Goal: Task Accomplishment & Management: Use online tool/utility

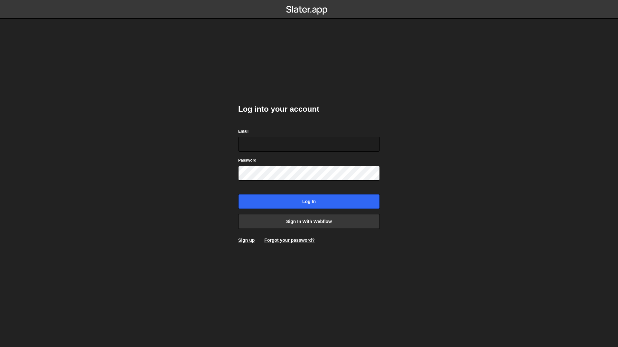
click at [431, 176] on body "Log into your account Email Password Log in Sign in with Webflow Sign up Forgot…" at bounding box center [309, 173] width 618 height 347
click at [330, 221] on link "Sign in with Webflow" at bounding box center [309, 221] width 142 height 15
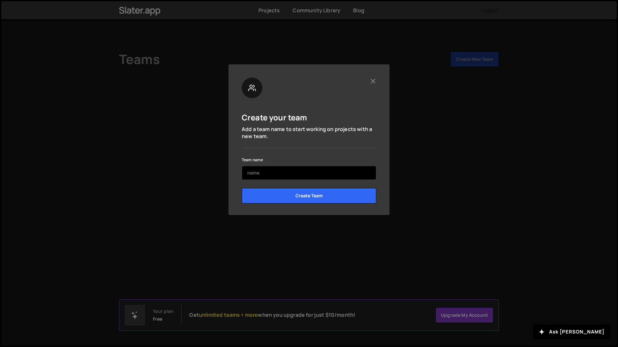
click at [295, 171] on input "text" at bounding box center [309, 173] width 134 height 14
type input "Tera Test"
click at [242, 188] on input "Create Team" at bounding box center [309, 195] width 134 height 15
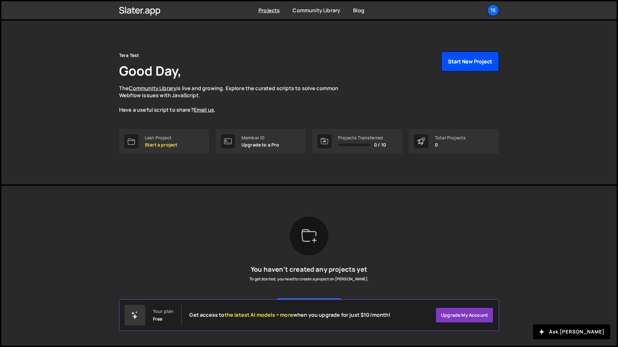
click at [477, 64] on button "Start New Project" at bounding box center [470, 61] width 58 height 20
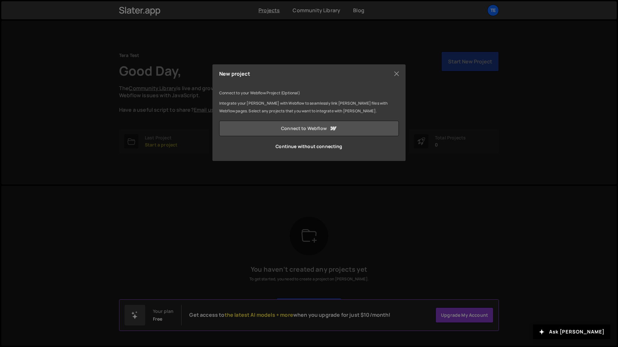
click at [317, 126] on link "Connect to Webflow" at bounding box center [309, 128] width 180 height 15
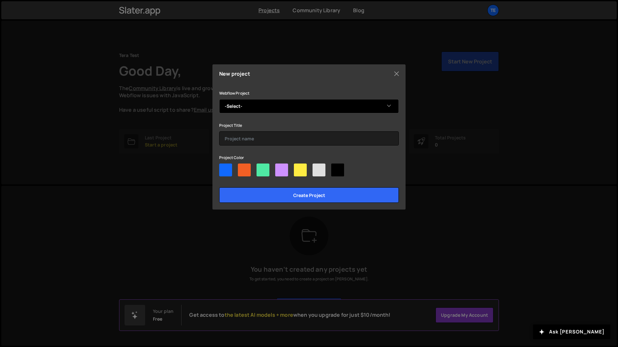
click at [361, 107] on select "-Select- Tera Test - N" at bounding box center [309, 106] width 180 height 14
select select "68b9c43fadb885bb054a599f"
click at [219, 99] on select "-Select- Tera Test - N" at bounding box center [309, 106] width 180 height 14
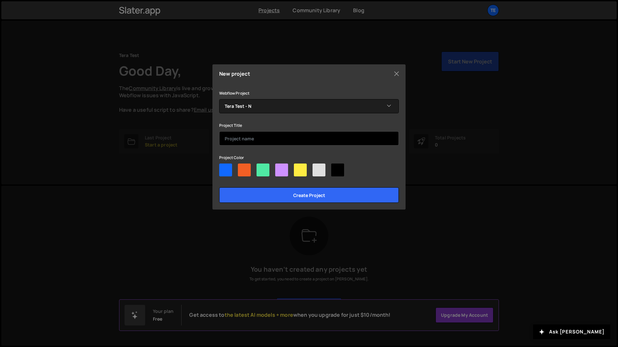
click at [304, 143] on input "text" at bounding box center [309, 138] width 180 height 14
type input "Tera Test - N"
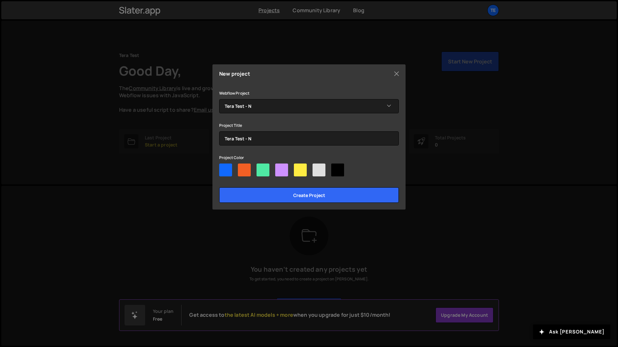
click at [255, 169] on div at bounding box center [309, 170] width 180 height 15
drag, startPoint x: 261, startPoint y: 170, endPoint x: 278, endPoint y: 178, distance: 18.6
click at [261, 170] on div at bounding box center [262, 169] width 13 height 13
click at [261, 168] on input"] "radio" at bounding box center [258, 165] width 4 height 4
radio input"] "true"
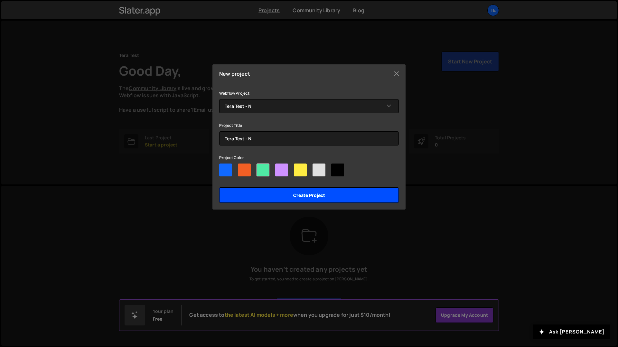
click at [317, 196] on input "Create project" at bounding box center [309, 194] width 180 height 15
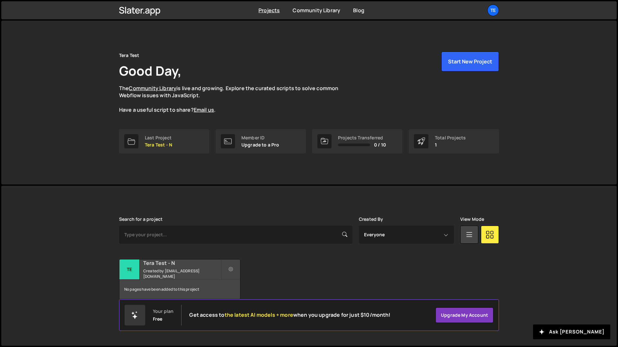
click at [172, 272] on small "Created by nicolechuranova@gmail.com" at bounding box center [182, 273] width 78 height 11
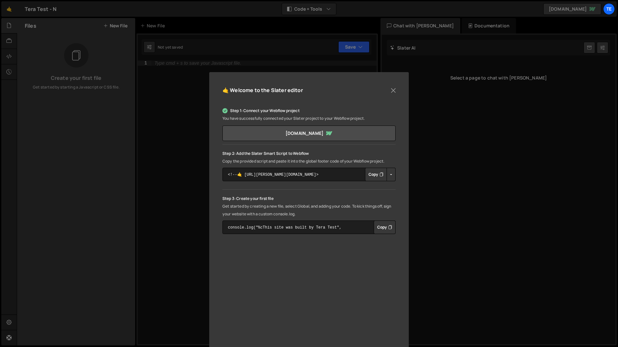
click at [372, 175] on button "Copy" at bounding box center [376, 175] width 22 height 14
click at [376, 175] on button "Copy" at bounding box center [376, 175] width 22 height 14
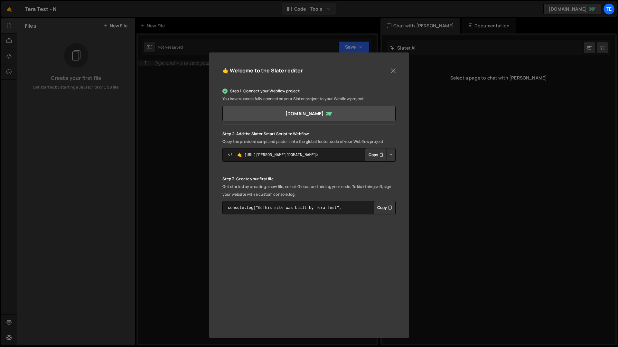
click at [382, 207] on button "Copy" at bounding box center [385, 208] width 22 height 14
click at [353, 116] on link "[DOMAIN_NAME]" at bounding box center [308, 113] width 173 height 15
click at [391, 70] on button "Close" at bounding box center [393, 71] width 10 height 10
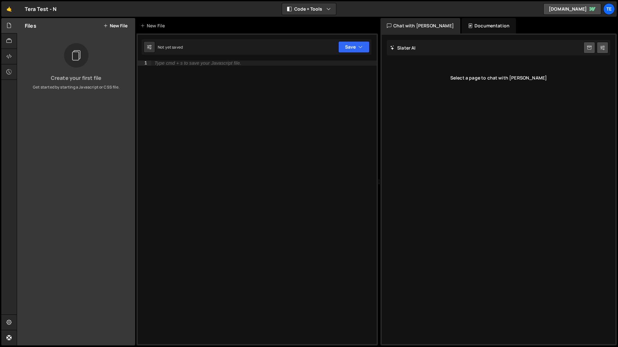
click at [122, 25] on button "New File" at bounding box center [115, 25] width 24 height 5
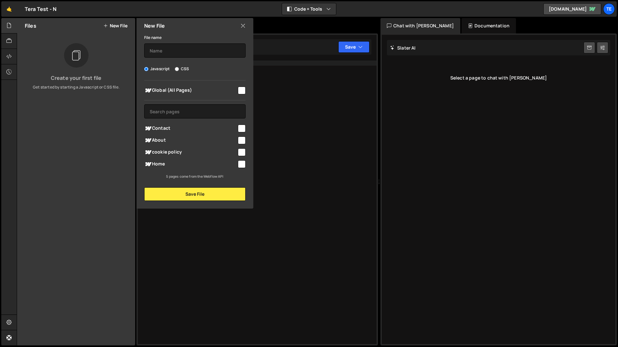
click at [242, 92] on input "checkbox" at bounding box center [242, 91] width 8 height 8
checkbox input "true"
click at [177, 46] on input "text" at bounding box center [194, 50] width 101 height 14
type input "teratest"
click at [212, 198] on button "Save File" at bounding box center [194, 194] width 101 height 14
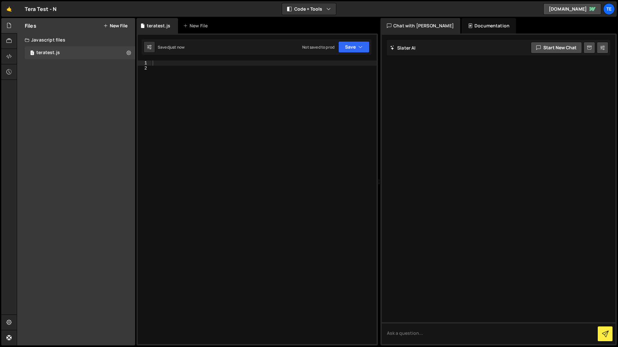
click at [170, 63] on div at bounding box center [263, 207] width 225 height 294
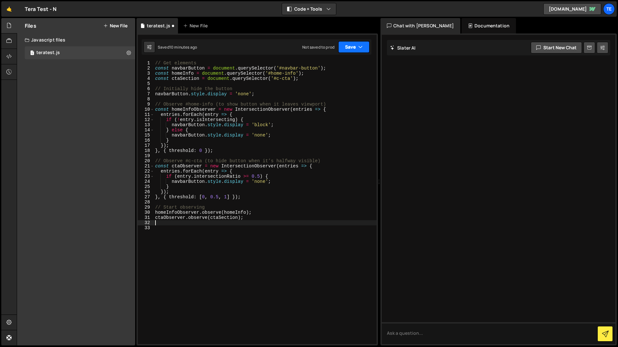
click at [351, 46] on button "Save" at bounding box center [353, 47] width 31 height 12
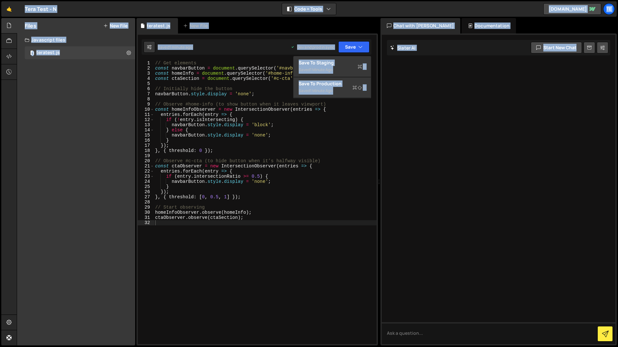
click at [244, 222] on div "// Get elements const navbarButton = document . querySelector ( '#navbar-button…" at bounding box center [265, 207] width 223 height 294
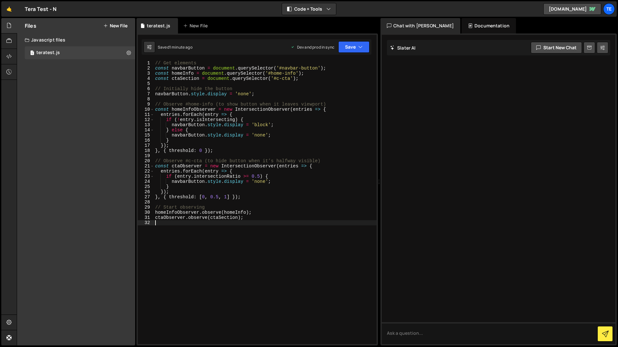
type textarea "ctaObserver.observe(ctaSection);"
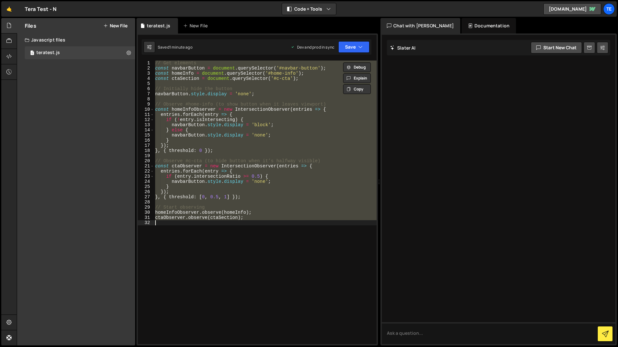
paste textarea
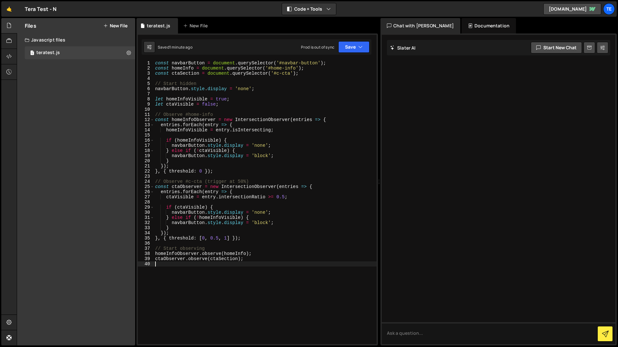
click at [155, 61] on div "const navbarButton = document . querySelector ( '#navbar-button' ) ; const home…" at bounding box center [265, 207] width 223 height 294
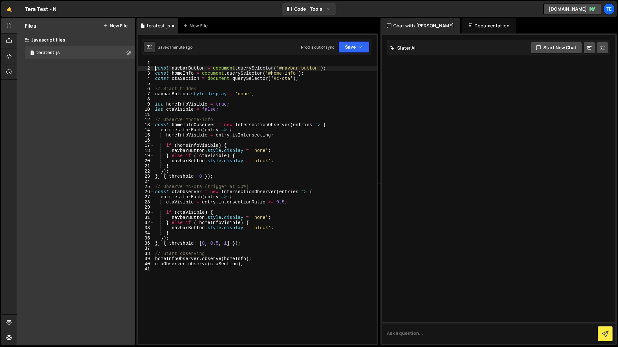
type textarea "const navbarButton = document.querySelector('#navbar-button');"
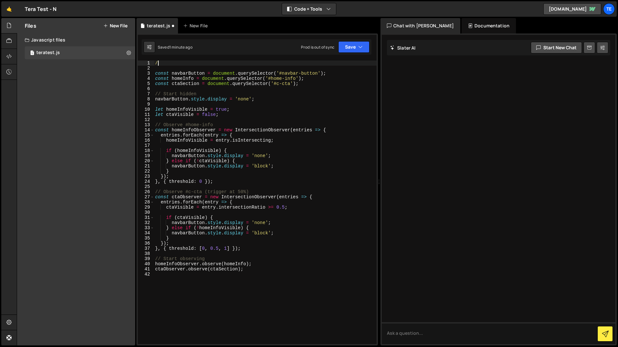
type textarea "//"
click at [163, 59] on div "1 Type cmd + s to save your Javascript file. הההההההההההההההההההההההההההההההההה…" at bounding box center [256, 189] width 241 height 312
click at [170, 61] on div "// const navbarButton = document . querySelector ( '#navbar-button' ) ; const h…" at bounding box center [265, 207] width 223 height 294
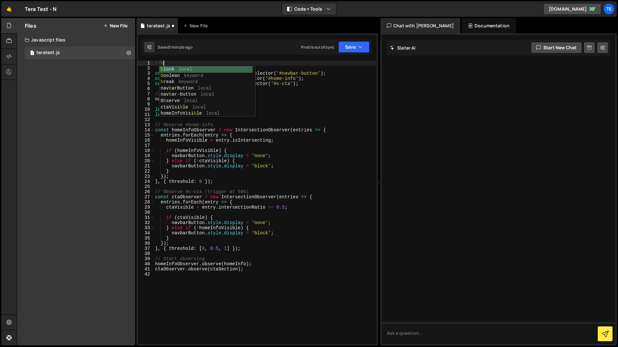
scroll to position [0, 0]
type textarea "//navbar-button"
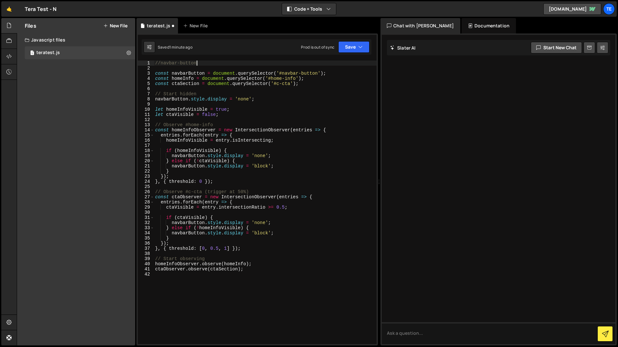
scroll to position [0, 3]
click at [217, 290] on div "//navbar-button const navbarButton = document . querySelector ( '#navbar-button…" at bounding box center [265, 207] width 223 height 294
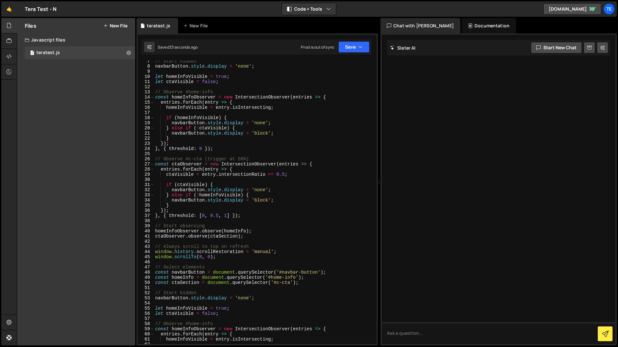
scroll to position [0, 0]
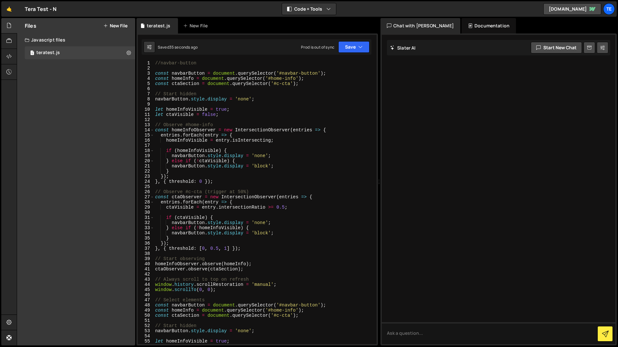
type textarea "ctaObserver.observe(ctaSection);"
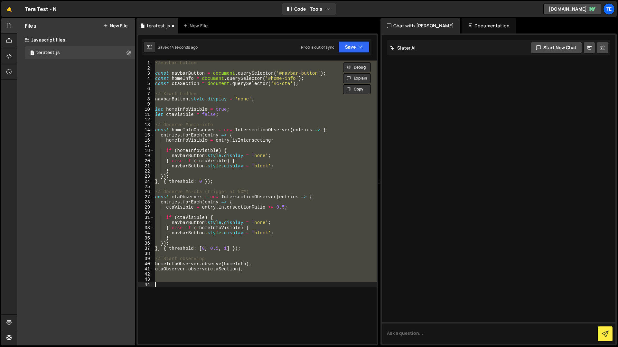
paste textarea
click at [212, 278] on div "//navbar-button const navbarButton = document . querySelector ( '#navbar-button…" at bounding box center [265, 207] width 223 height 294
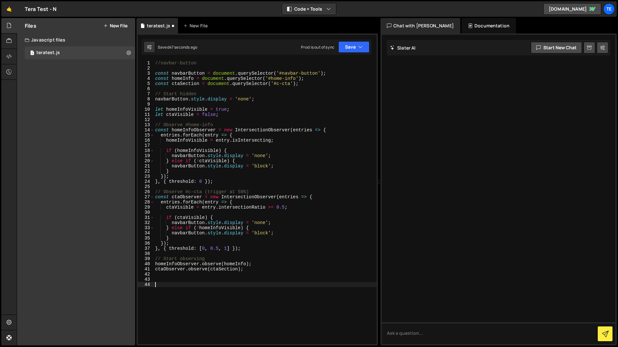
click at [213, 282] on div "//navbar-button const navbarButton = document . querySelector ( '#navbar-button…" at bounding box center [265, 207] width 223 height 294
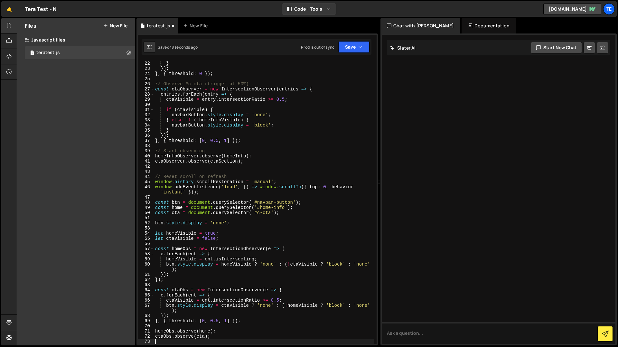
scroll to position [108, 0]
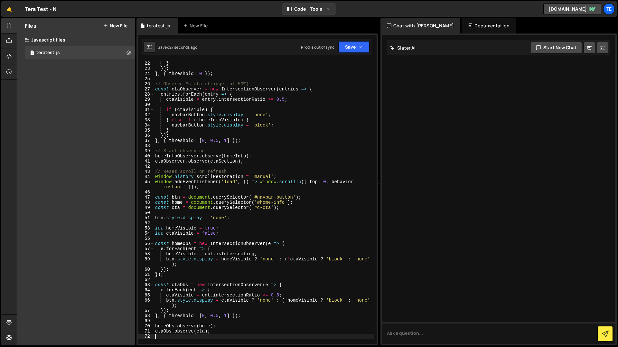
type textarea "ctaObs.observe(cta);"
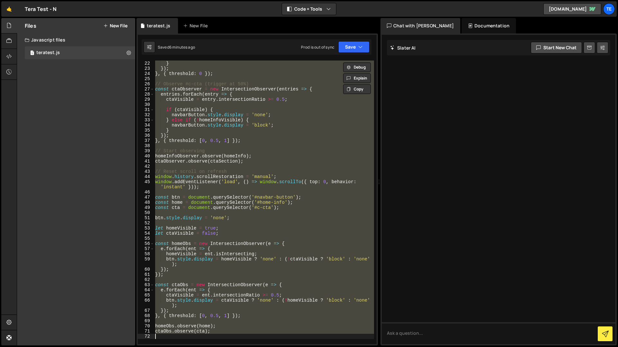
paste textarea
